Goal: Information Seeking & Learning: Understand process/instructions

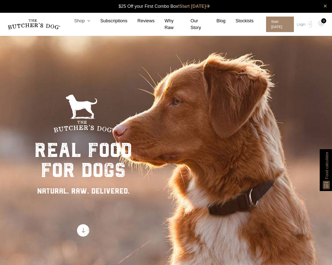
click at [88, 20] on icon at bounding box center [88, 21] width 6 height 5
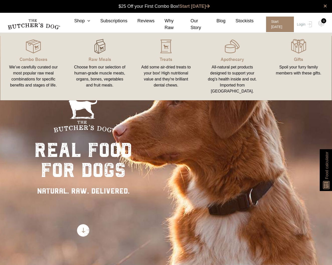
click at [96, 43] on img at bounding box center [99, 46] width 15 height 15
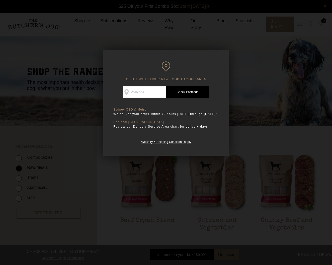
click at [148, 91] on input "Check Availability At" at bounding box center [144, 92] width 43 height 12
type input "6169"
click at [188, 92] on link "Check Postcode" at bounding box center [187, 92] width 43 height 12
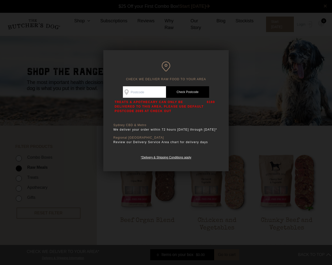
click at [154, 87] on input "Check Availability At" at bounding box center [144, 92] width 43 height 12
type input "2000"
click at [199, 91] on link "Check Postcode" at bounding box center [187, 92] width 43 height 12
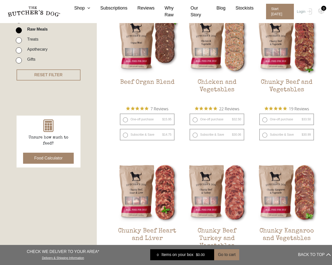
scroll to position [39, 0]
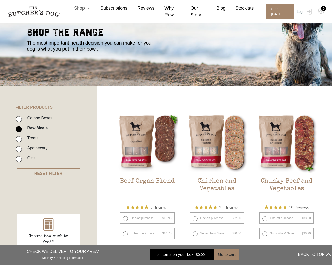
click at [84, 8] on link "Shop" at bounding box center [77, 8] width 26 height 7
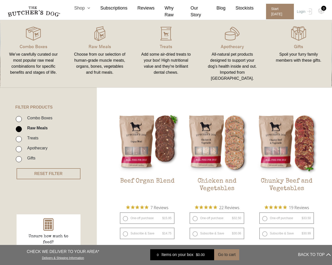
click at [84, 8] on link "Shop" at bounding box center [77, 8] width 26 height 7
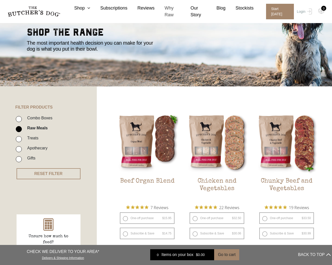
click at [167, 9] on link "Why Raw" at bounding box center [168, 12] width 26 height 14
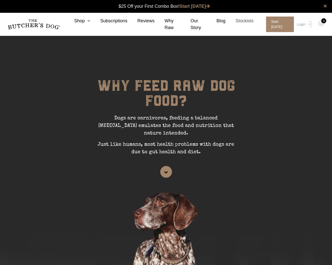
click at [250, 20] on link "Stockists" at bounding box center [240, 21] width 28 height 7
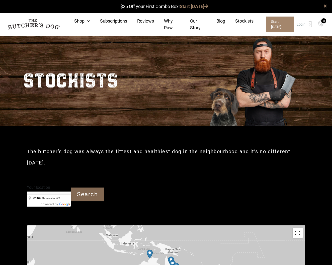
type input "6169"
click at [96, 188] on input "Search" at bounding box center [87, 195] width 33 height 14
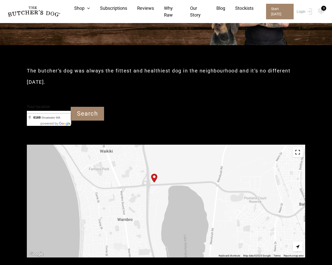
scroll to position [111, 0]
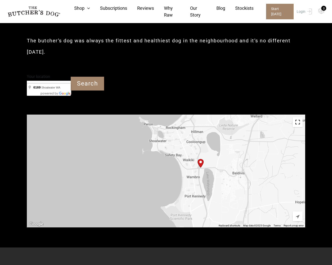
click at [201, 159] on img "Start location" at bounding box center [201, 163] width 6 height 9
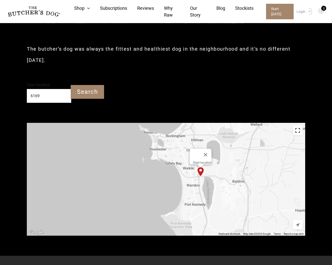
scroll to position [97, 0]
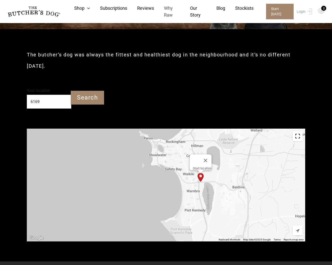
click at [167, 8] on link "Why Raw" at bounding box center [167, 12] width 26 height 14
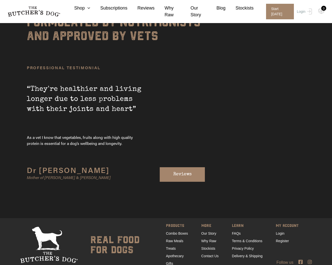
scroll to position [1491, 0]
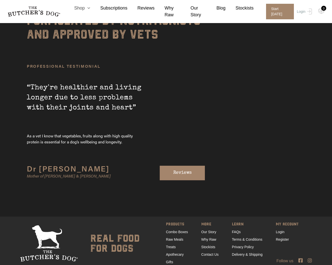
click at [81, 8] on link "Shop" at bounding box center [77, 8] width 26 height 7
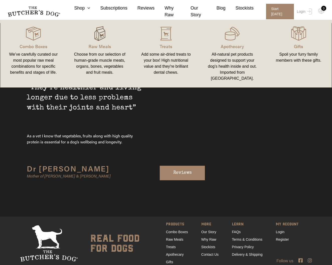
click at [102, 37] on img at bounding box center [99, 33] width 15 height 15
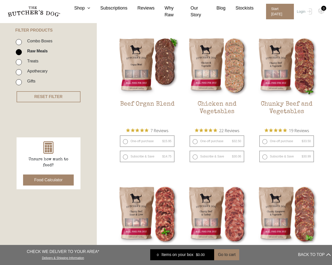
scroll to position [78, 0]
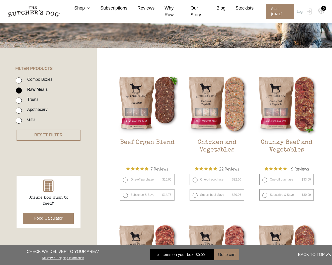
click at [50, 219] on button "Food Calculator" at bounding box center [48, 218] width 51 height 11
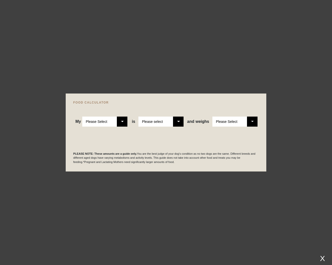
click at [121, 120] on select "Please Select Adult Dog Puppy" at bounding box center [104, 122] width 45 height 10
select select "adult"
click at [82, 117] on select "Please Select Adult Dog Puppy" at bounding box center [104, 122] width 45 height 10
click at [153, 121] on select "Please select a healthy weight overweight" at bounding box center [161, 122] width 45 height 10
select select "0"
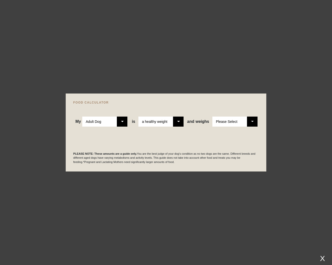
click at [139, 117] on select "Please select a healthy weight overweight" at bounding box center [161, 122] width 45 height 10
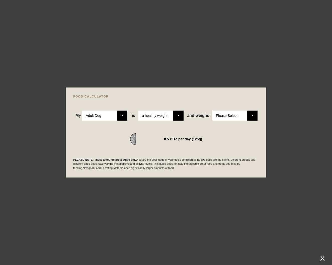
click at [228, 115] on select "Please Select 1kg 2kg 3kg 4kg 5kg 6kg 7kg 8kg 9kg 10kg 11kg 12kg 13kg 14kg 15kg…" at bounding box center [235, 116] width 45 height 10
click at [213, 111] on select "Please Select 1kg 2kg 3kg 4kg 5kg 6kg 7kg 8kg 9kg 10kg 11kg 12kg 13kg 14kg 15kg…" at bounding box center [235, 116] width 45 height 10
click at [252, 118] on select "Please Select 1kg 2kg 3kg 4kg 5kg 6kg 7kg 8kg 9kg 10kg 11kg 12kg 13kg 14kg 15kg…" at bounding box center [235, 116] width 45 height 10
click at [213, 111] on select "Please Select 1kg 2kg 3kg 4kg 5kg 6kg 7kg 8kg 9kg 10kg 11kg 12kg 13kg 14kg 15kg…" at bounding box center [235, 116] width 45 height 10
click at [252, 116] on select "Please Select 1kg 2kg 3kg 4kg 5kg 6kg 7kg 8kg 9kg 10kg 11kg 12kg 13kg 14kg 15kg…" at bounding box center [235, 116] width 45 height 10
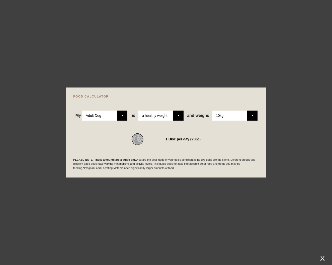
select select "2"
click at [213, 111] on select "Please Select 1kg 2kg 3kg 4kg 5kg 6kg 7kg 8kg 9kg 10kg 11kg 12kg 13kg 14kg 15kg…" at bounding box center [235, 116] width 45 height 10
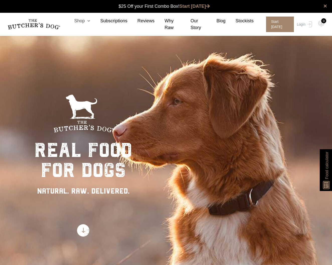
click at [82, 20] on link "Shop" at bounding box center [77, 21] width 26 height 7
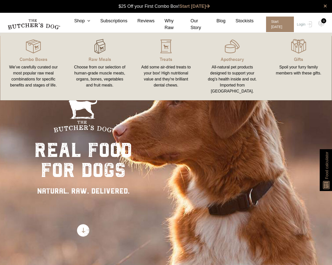
click at [101, 44] on img at bounding box center [99, 46] width 15 height 15
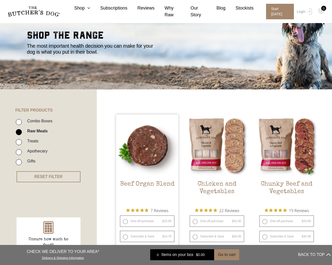
scroll to position [36, 0]
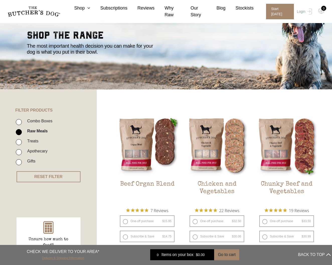
click at [74, 258] on link "Delivery & Shipping Information" at bounding box center [63, 257] width 42 height 5
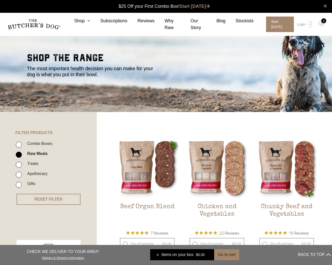
scroll to position [0, 0]
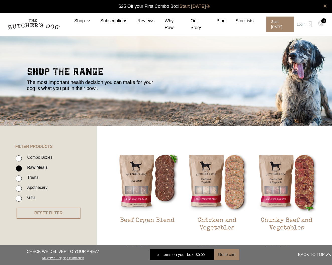
click at [19, 159] on input "Combo Boxes" at bounding box center [19, 159] width 6 height 6
checkbox input "true"
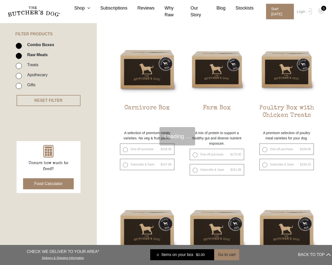
scroll to position [114, 0]
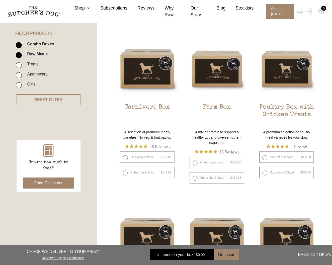
click at [19, 43] on input "Combo Boxes" at bounding box center [19, 45] width 6 height 6
checkbox input "false"
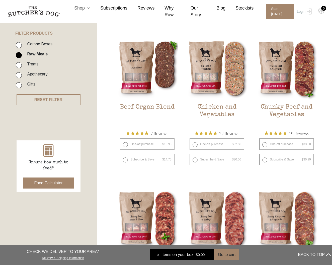
click at [87, 7] on icon at bounding box center [88, 8] width 6 height 5
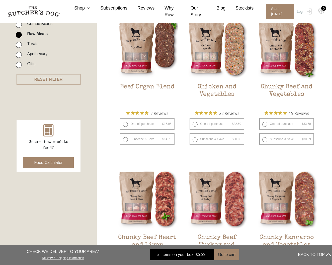
scroll to position [145, 0]
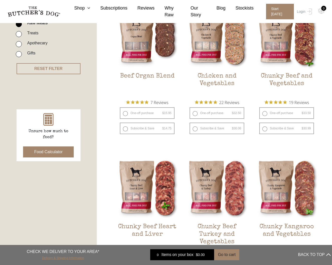
click at [76, 258] on link "Delivery & Shipping Information" at bounding box center [63, 257] width 42 height 5
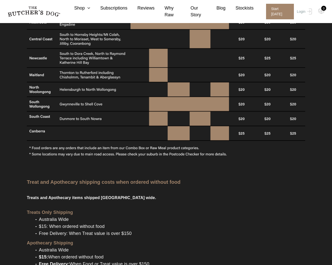
scroll to position [497, 0]
